Goal: Find specific page/section: Find specific page/section

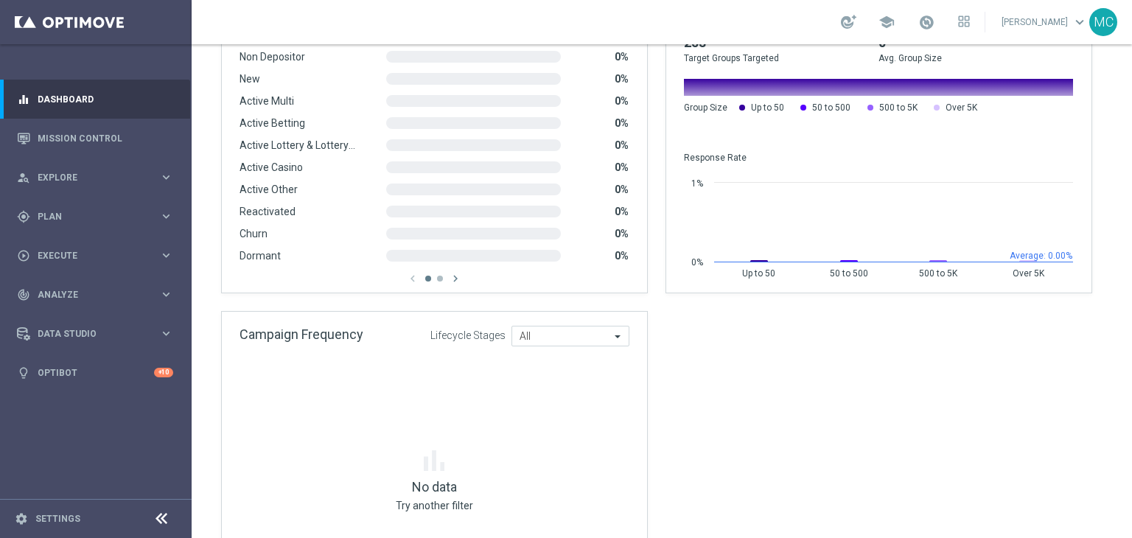
scroll to position [1217, 0]
